Goal: Find specific page/section: Find specific page/section

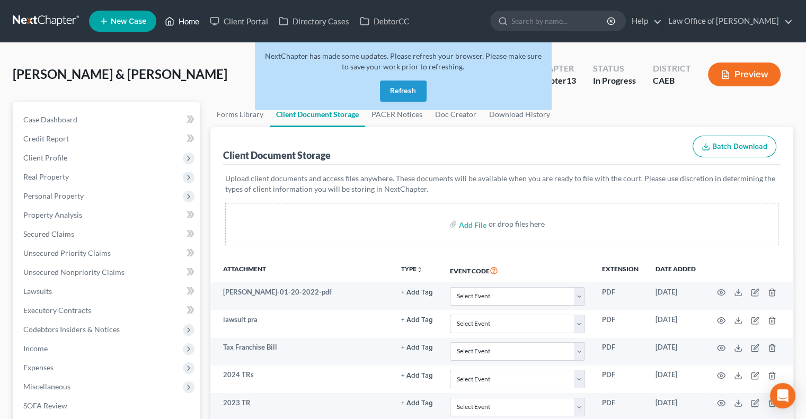
click at [180, 18] on link "Home" at bounding box center [182, 21] width 45 height 19
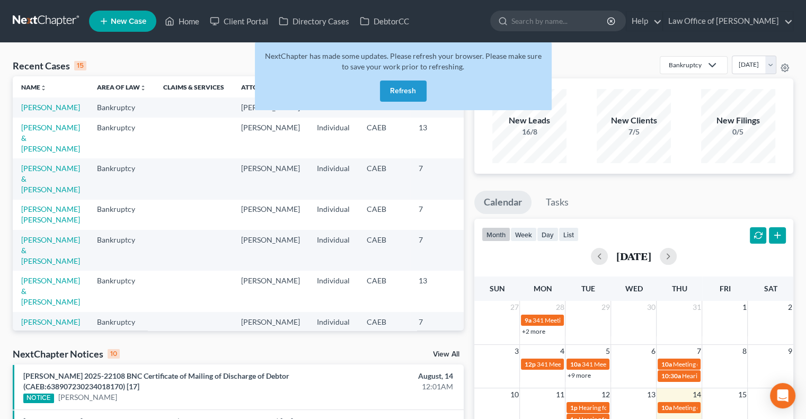
click at [399, 93] on button "Refresh" at bounding box center [403, 91] width 47 height 21
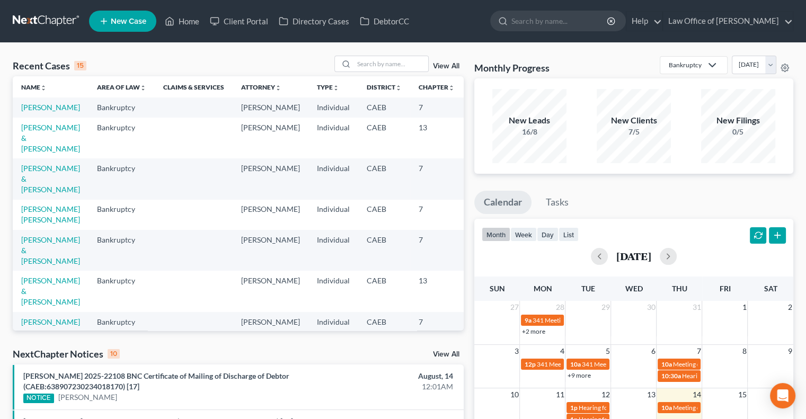
scroll to position [76, 0]
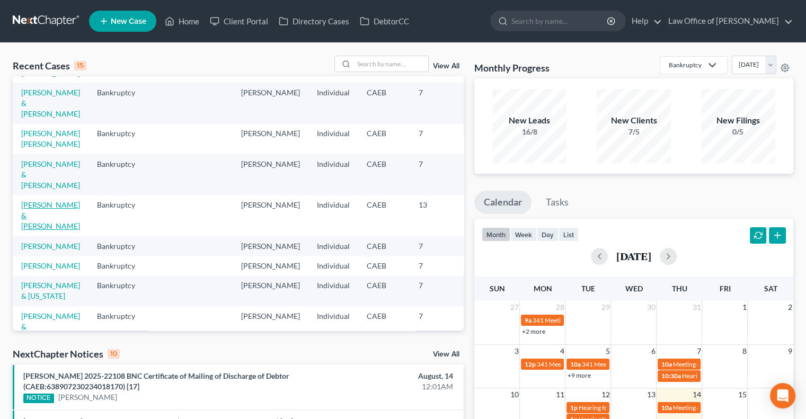
click at [27, 231] on link "[PERSON_NAME] & [PERSON_NAME]" at bounding box center [50, 215] width 59 height 30
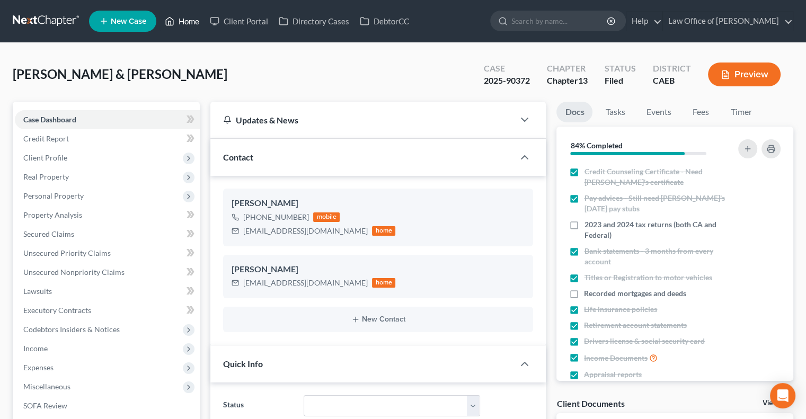
click at [182, 16] on link "Home" at bounding box center [182, 21] width 45 height 19
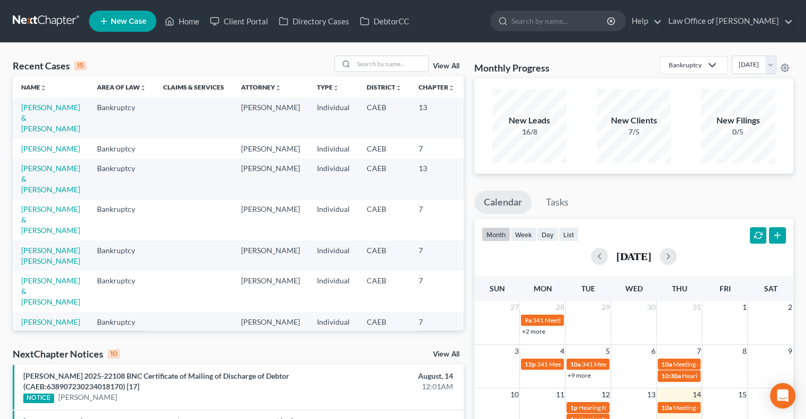
click at [32, 113] on td "[PERSON_NAME] & [PERSON_NAME]" at bounding box center [51, 118] width 76 height 41
click at [30, 129] on link "[PERSON_NAME] & [PERSON_NAME]" at bounding box center [50, 118] width 59 height 30
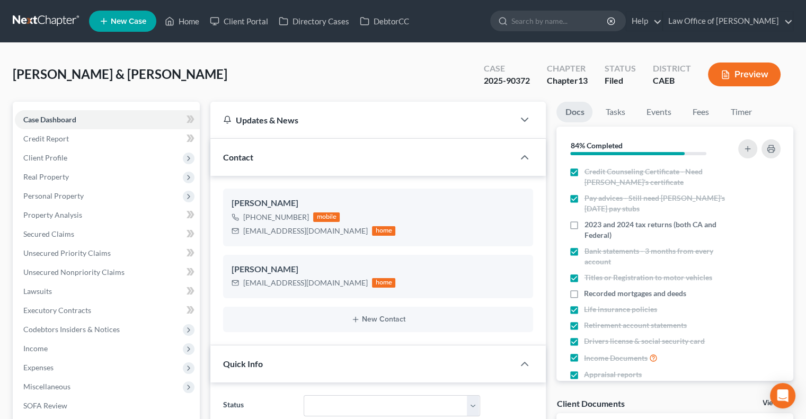
scroll to position [1136, 0]
click at [184, 12] on link "Home" at bounding box center [182, 21] width 45 height 19
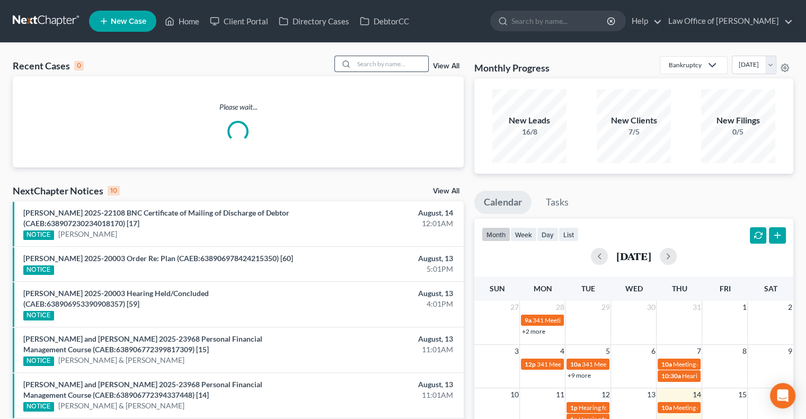
click at [408, 67] on input "search" at bounding box center [391, 63] width 74 height 15
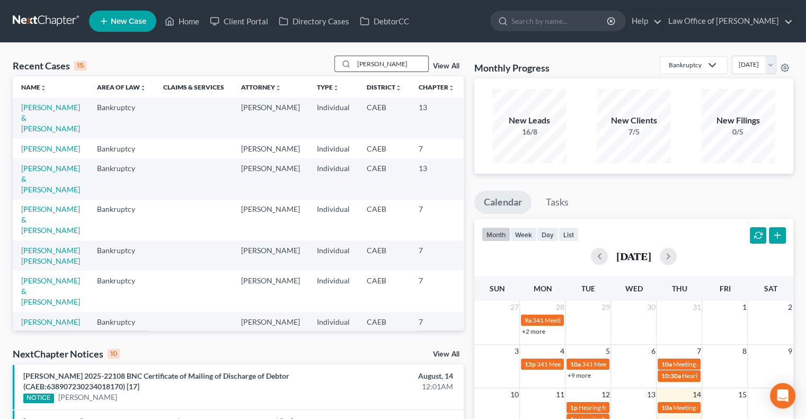
type input "garcia"
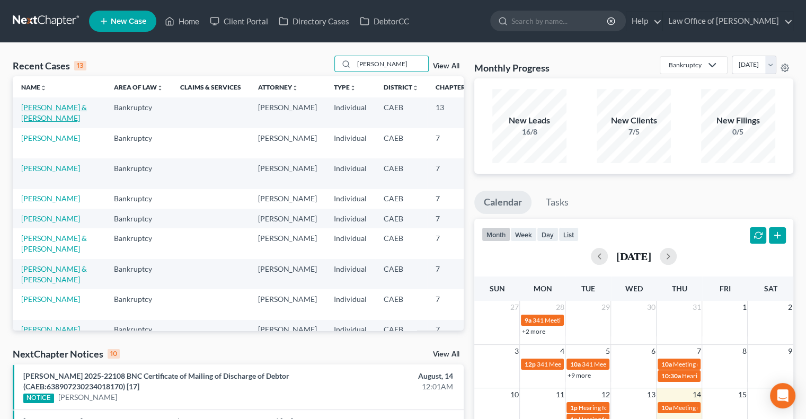
click at [33, 122] on link "[PERSON_NAME] & [PERSON_NAME]" at bounding box center [54, 113] width 66 height 20
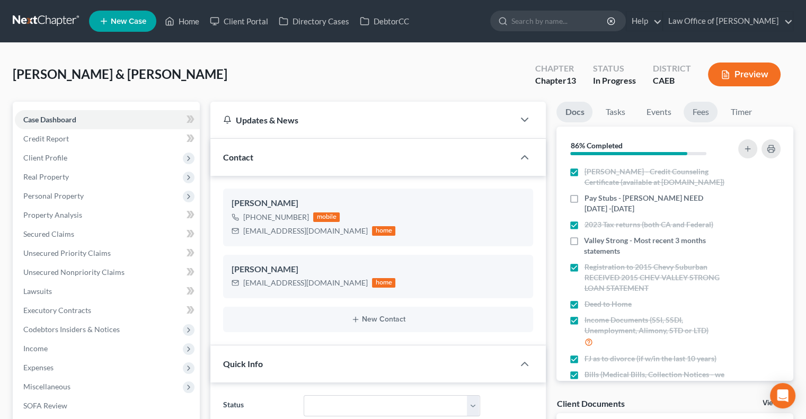
click at [700, 114] on link "Fees" at bounding box center [701, 112] width 34 height 21
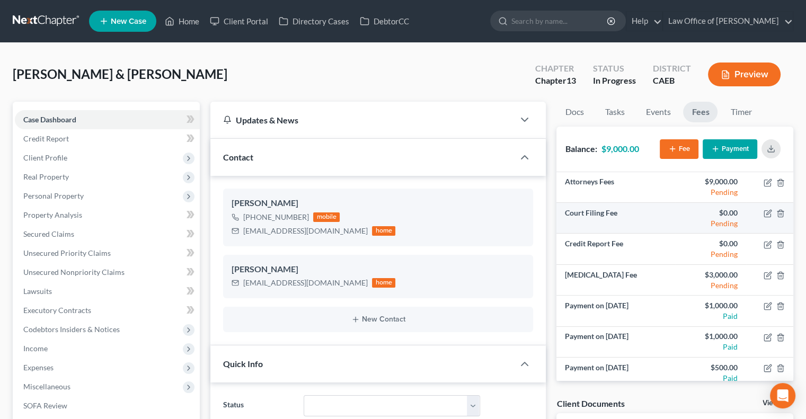
scroll to position [37, 0]
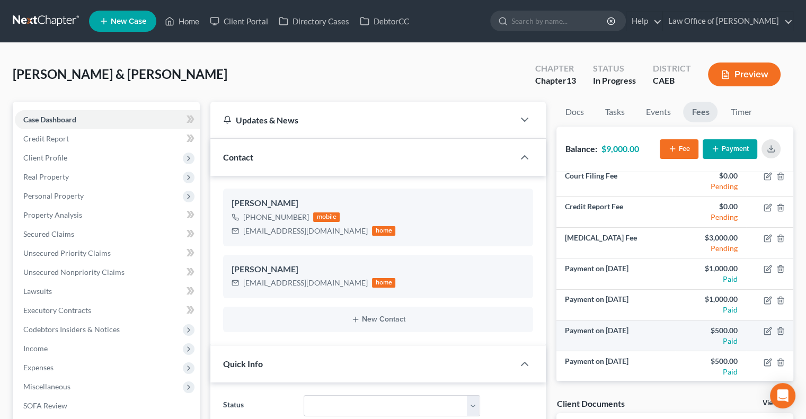
click at [644, 335] on td "Payment on Jul 11, 2025" at bounding box center [616, 336] width 118 height 31
